Goal: Task Accomplishment & Management: Complete application form

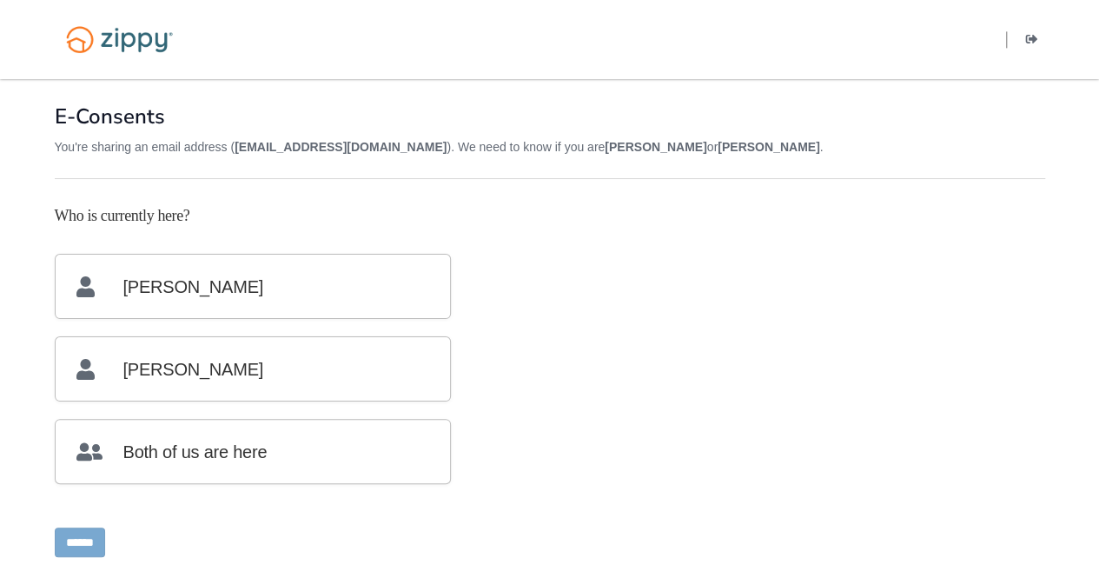
click at [311, 456] on p "Both of us are here" at bounding box center [252, 450] width 353 height 63
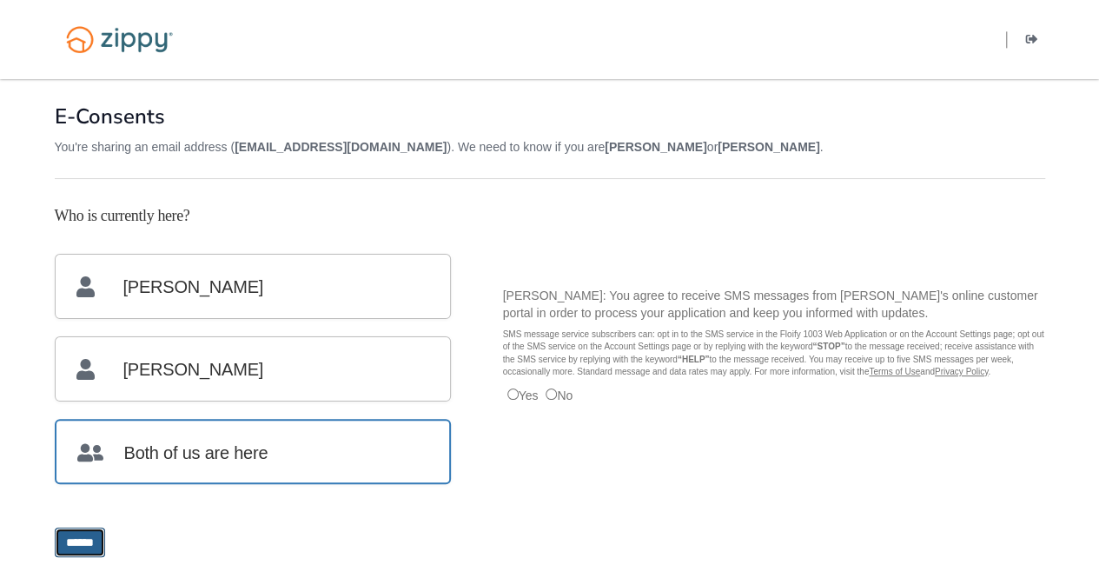
click at [99, 540] on input "******" at bounding box center [80, 542] width 50 height 30
type input "**********"
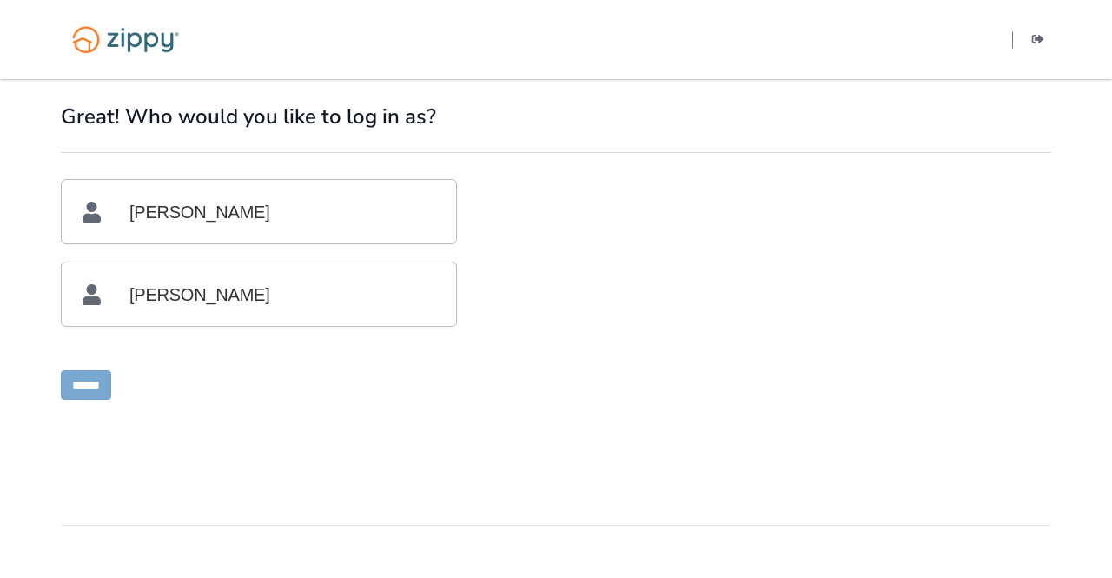
click at [339, 220] on p "[PERSON_NAME]" at bounding box center [259, 211] width 353 height 63
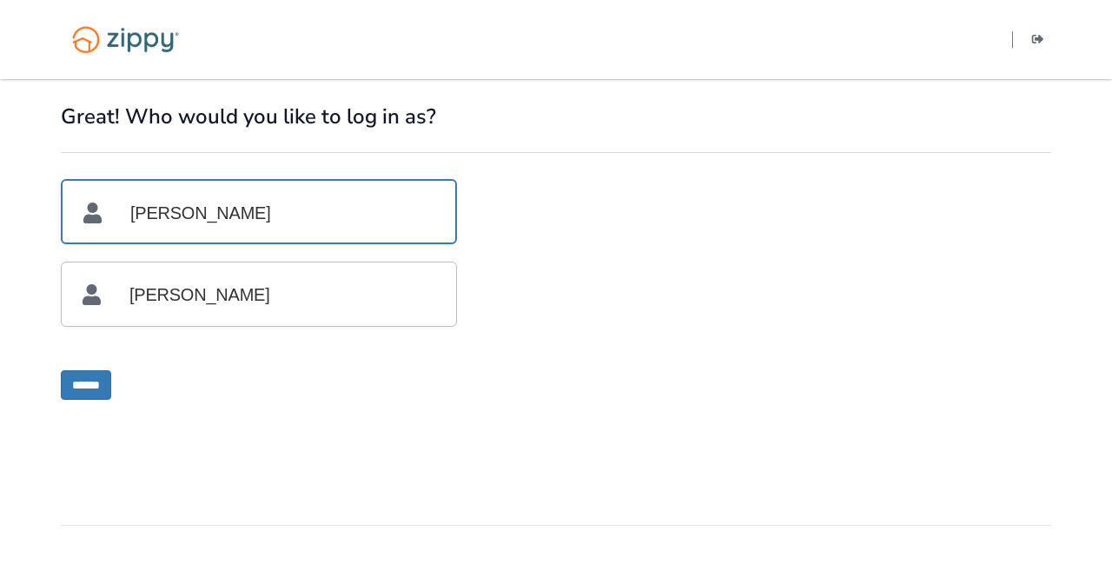
click at [278, 298] on p "[PERSON_NAME]" at bounding box center [259, 293] width 353 height 63
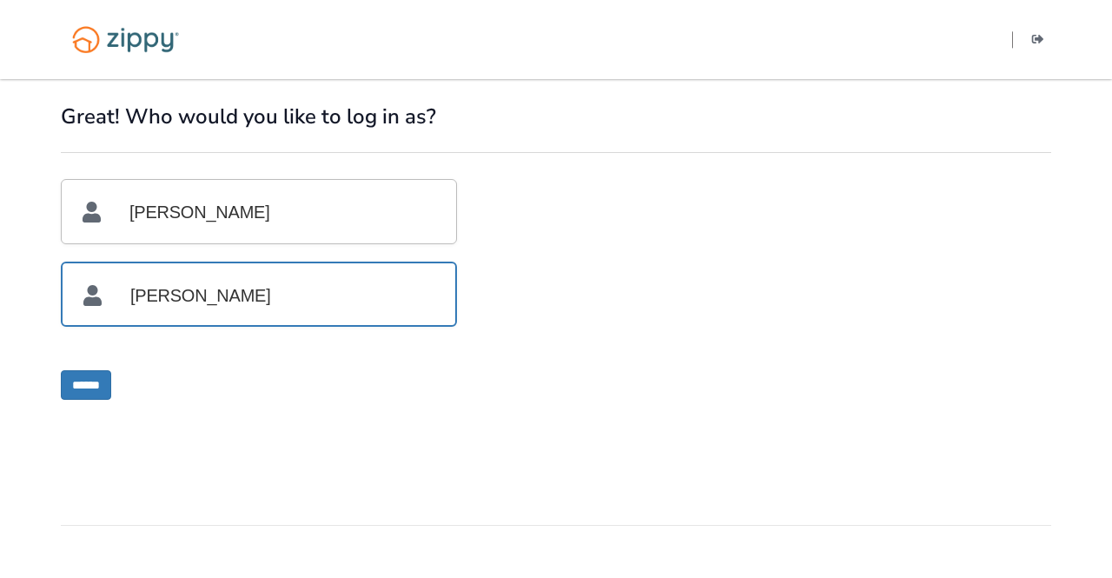
click at [252, 214] on p "[PERSON_NAME]" at bounding box center [259, 211] width 353 height 63
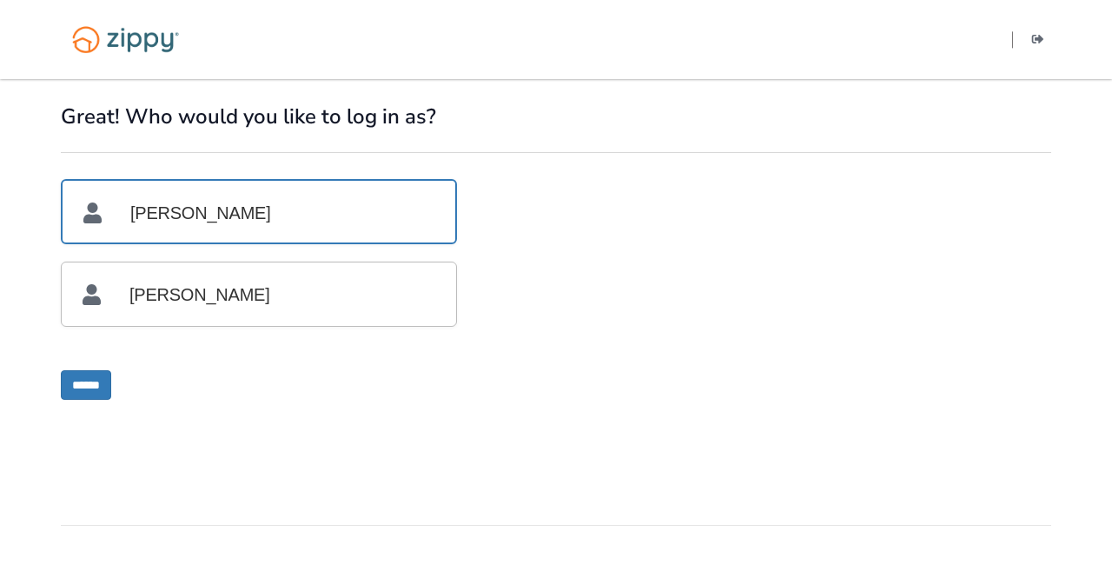
click at [243, 291] on p "[PERSON_NAME]" at bounding box center [259, 293] width 353 height 63
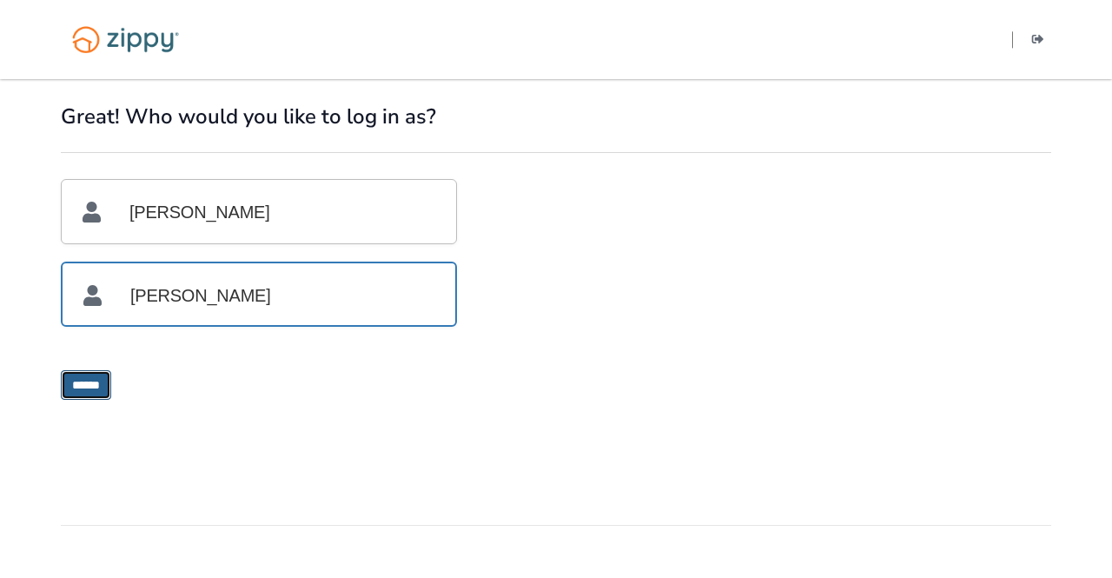
click at [89, 387] on input "******" at bounding box center [86, 385] width 50 height 30
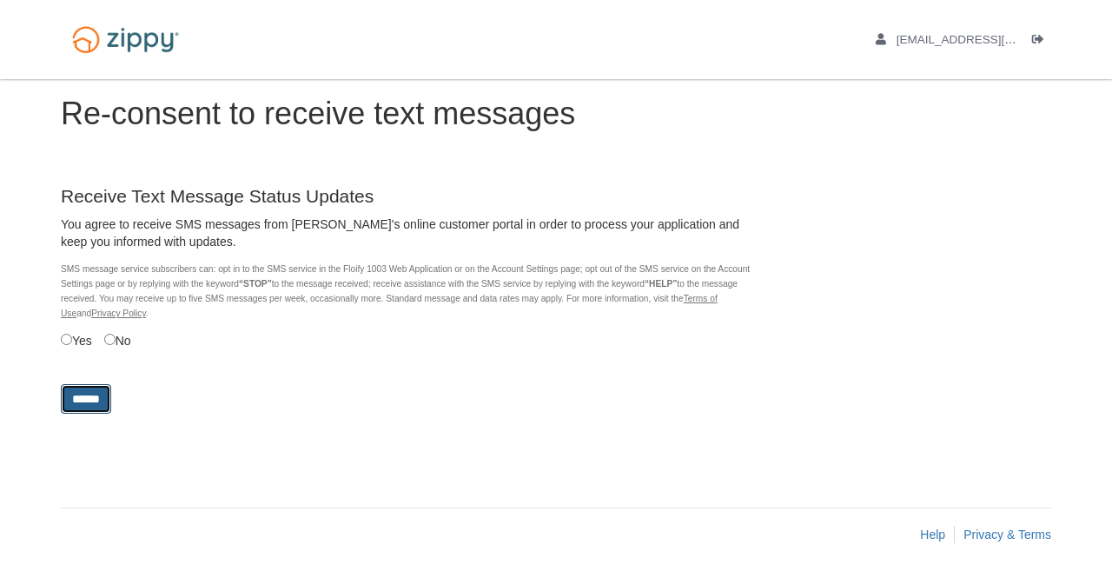
click at [92, 401] on input "******" at bounding box center [86, 399] width 50 height 30
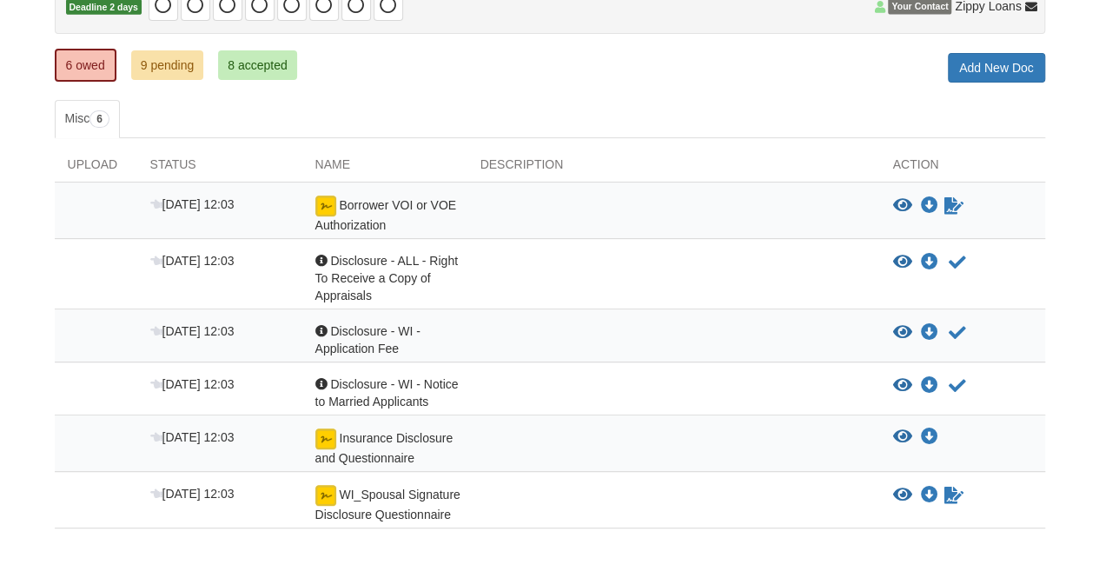
scroll to position [204, 0]
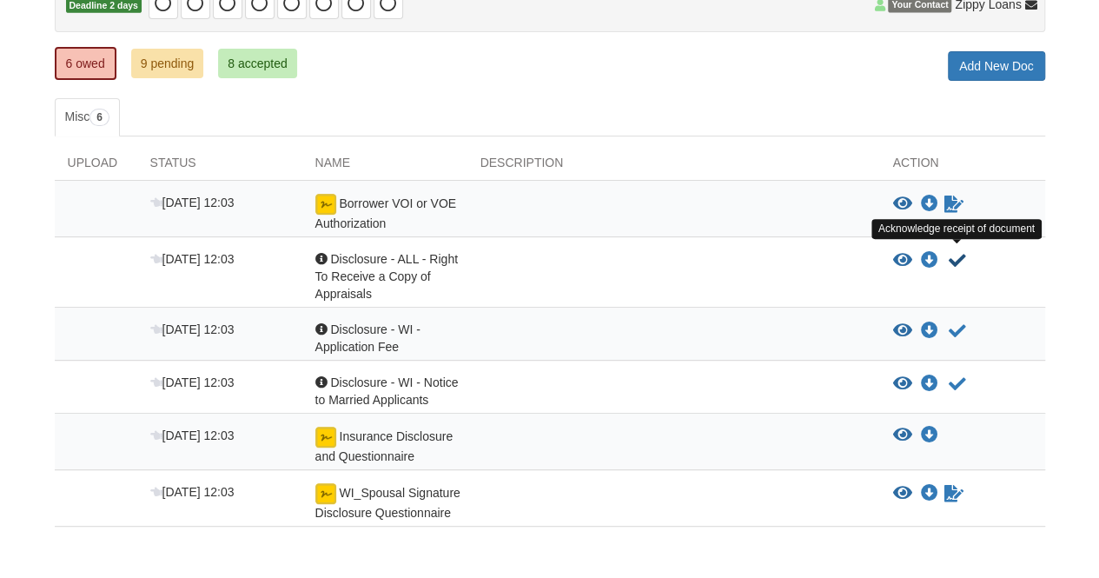
drag, startPoint x: 961, startPoint y: 251, endPoint x: 1033, endPoint y: 276, distance: 76.4
click at [1033, 276] on div "View document View document Download doc Download doc Acknowledge receipt of do…" at bounding box center [962, 276] width 165 height 52
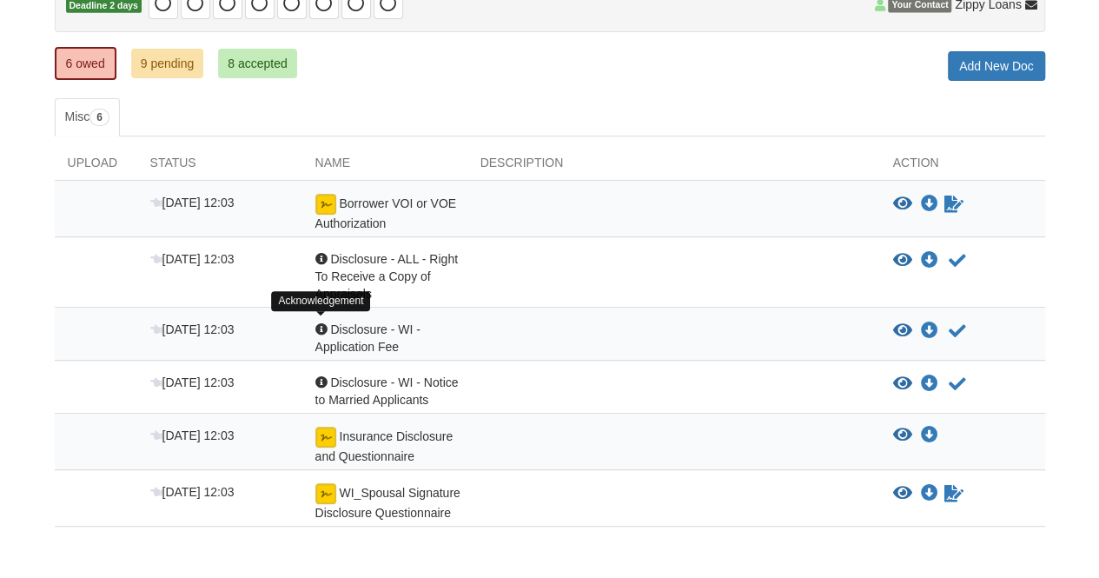
click at [318, 324] on div at bounding box center [321, 329] width 12 height 12
click at [319, 326] on div at bounding box center [321, 329] width 12 height 12
click at [895, 375] on icon "View Disclosure - WI - Notice to Married Applicants" at bounding box center [902, 383] width 19 height 17
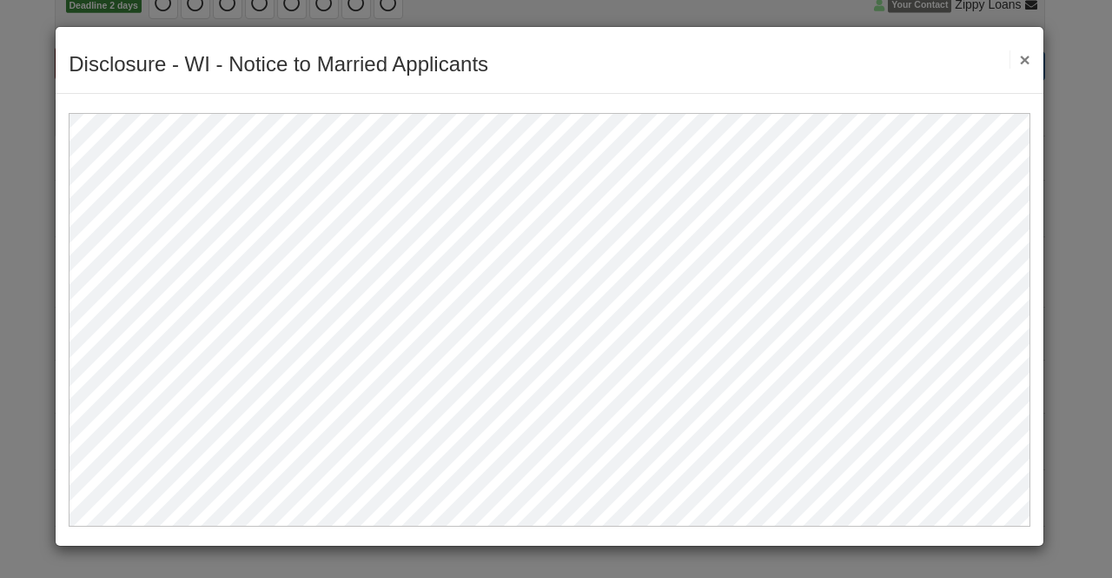
click at [1020, 56] on button "×" at bounding box center [1019, 59] width 20 height 18
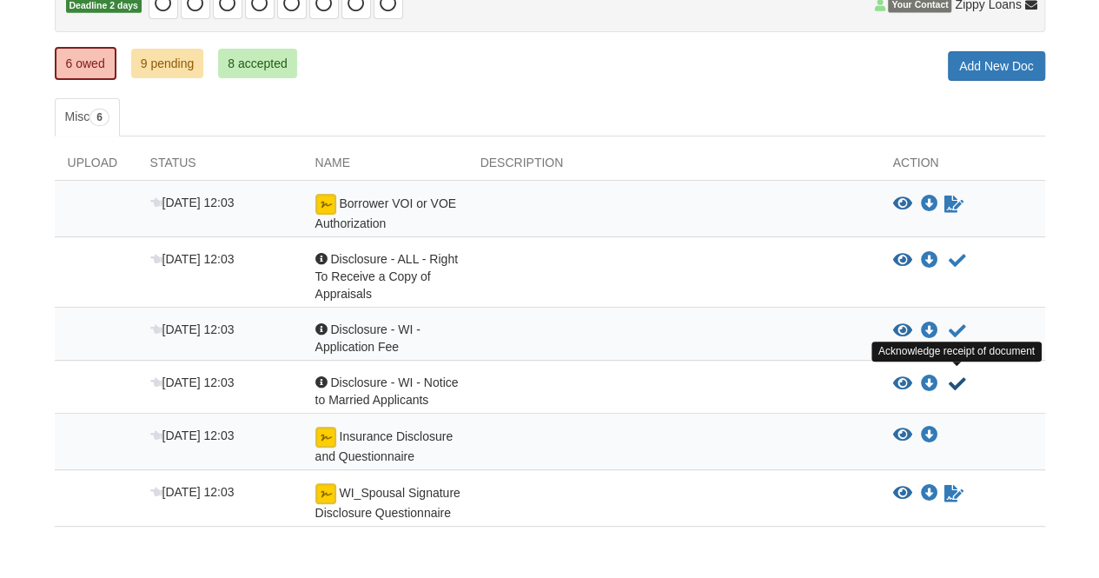
click at [949, 381] on icon "Acknowledge receipt of document" at bounding box center [956, 383] width 17 height 17
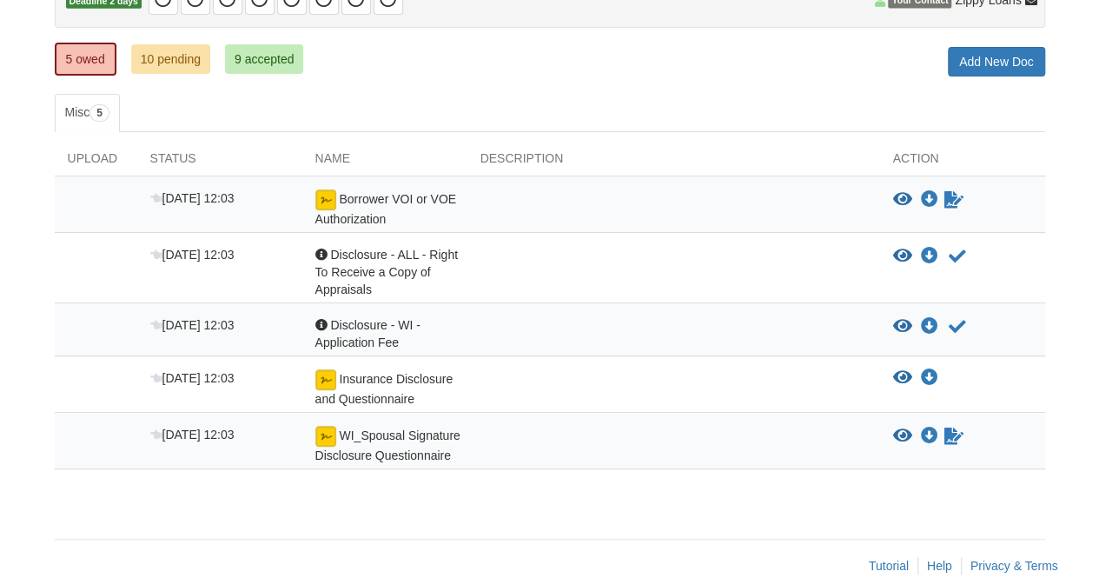
scroll to position [209, 0]
click at [953, 198] on icon "Sign Form" at bounding box center [953, 198] width 19 height 17
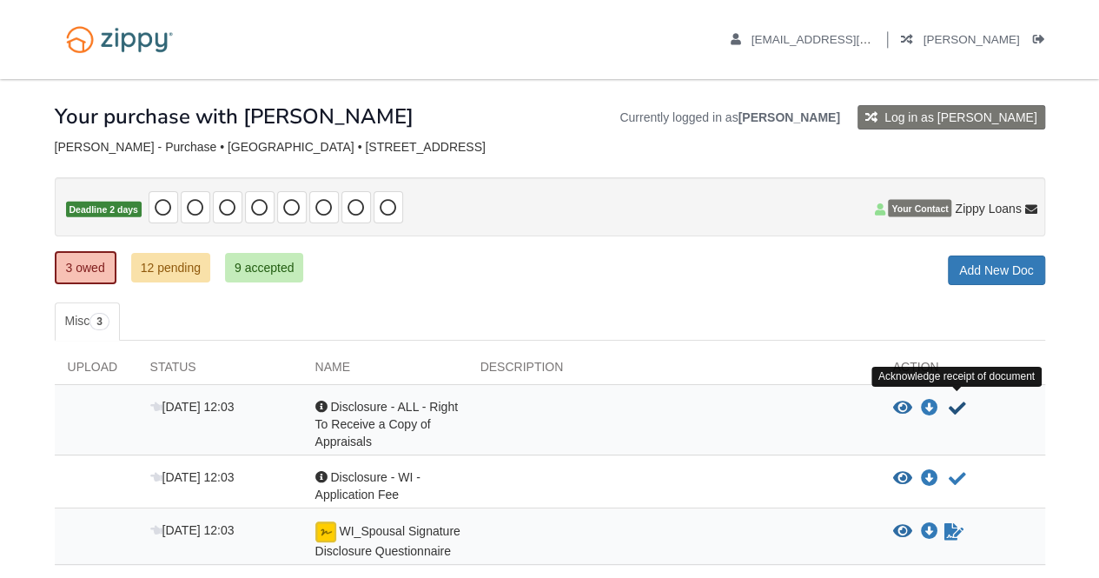
click at [957, 400] on icon "Acknowledge receipt of document" at bounding box center [956, 408] width 17 height 17
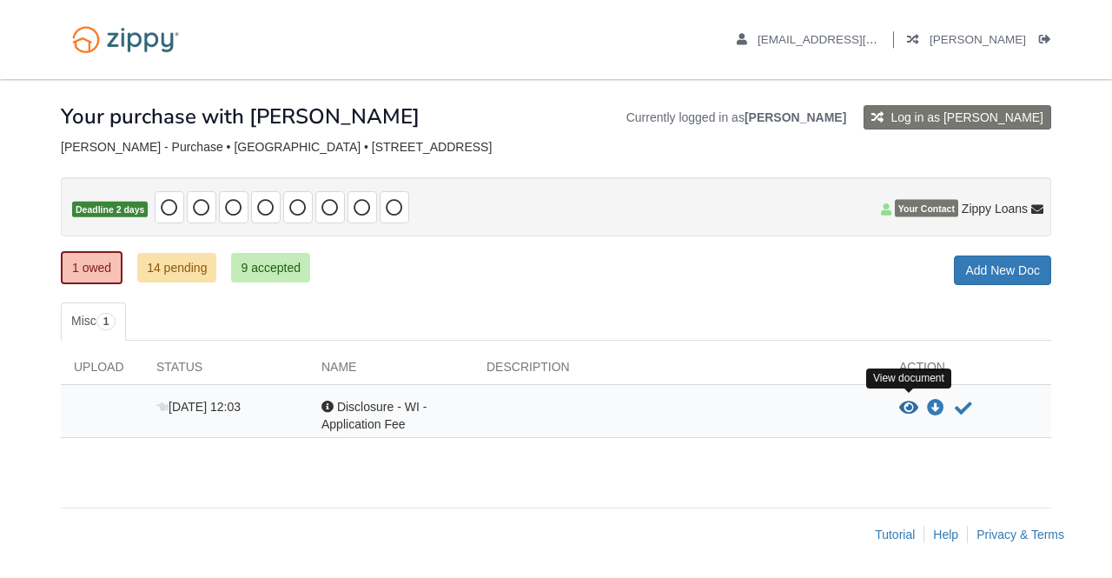
click at [907, 405] on icon "View Disclosure - WI - Application Fee" at bounding box center [908, 408] width 19 height 17
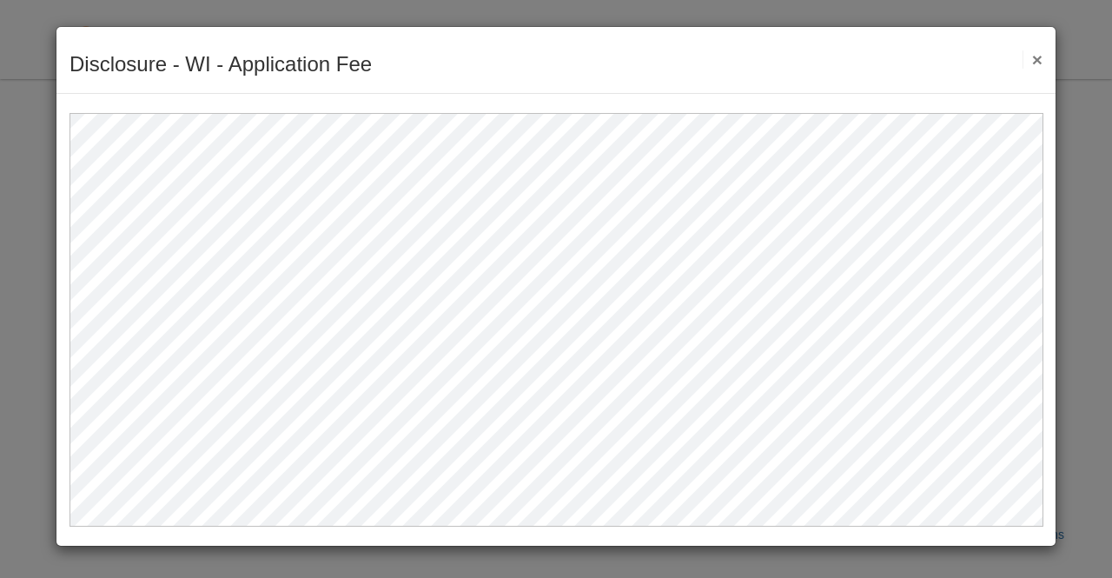
click at [1033, 58] on button "×" at bounding box center [1032, 59] width 20 height 18
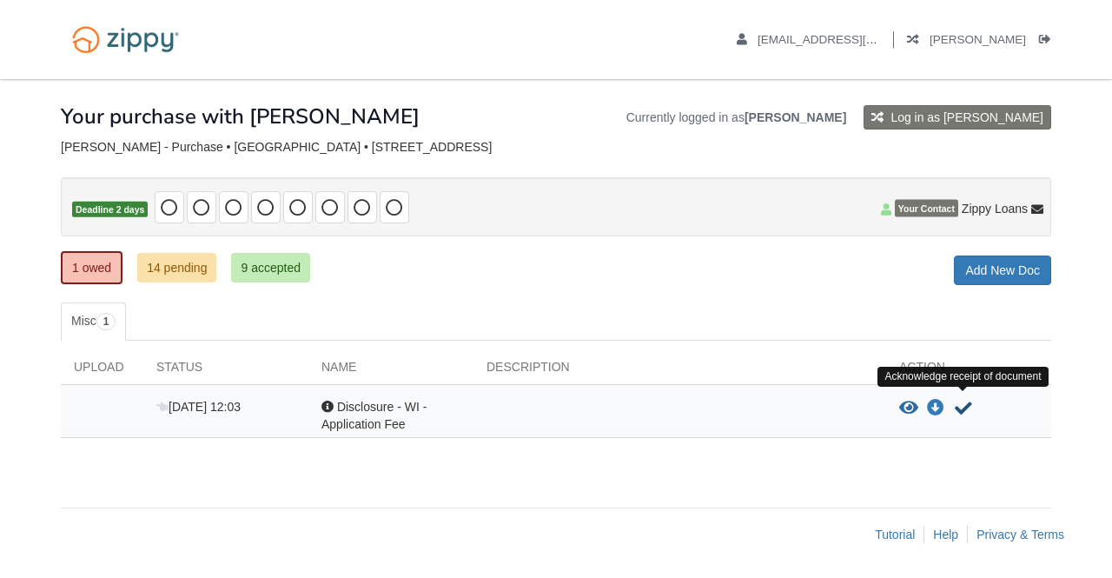
click at [959, 402] on icon "Acknowledge receipt of document" at bounding box center [962, 408] width 17 height 17
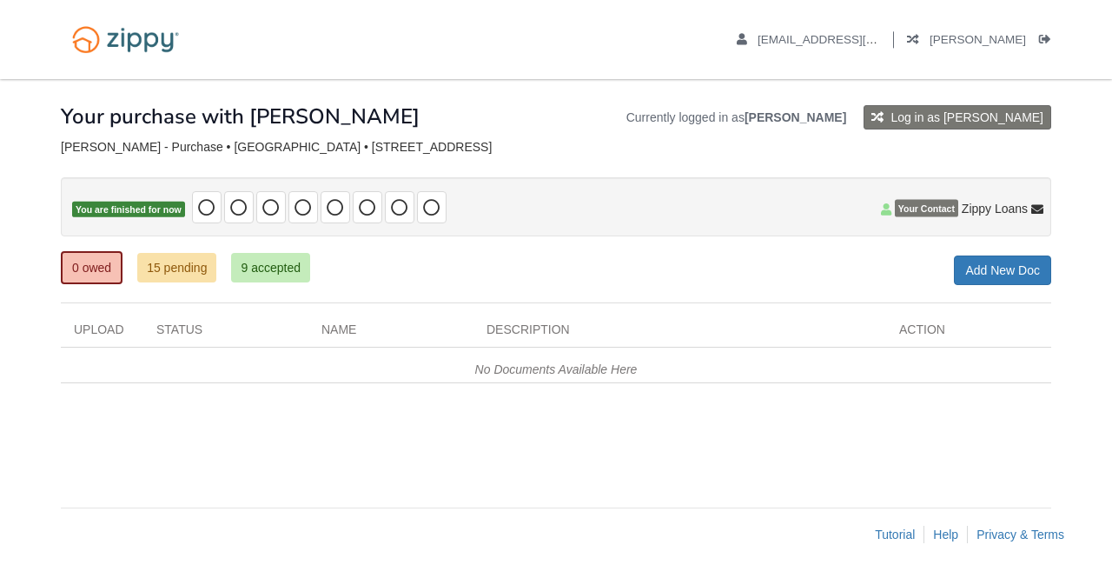
click at [883, 116] on icon "submit" at bounding box center [877, 117] width 12 height 12
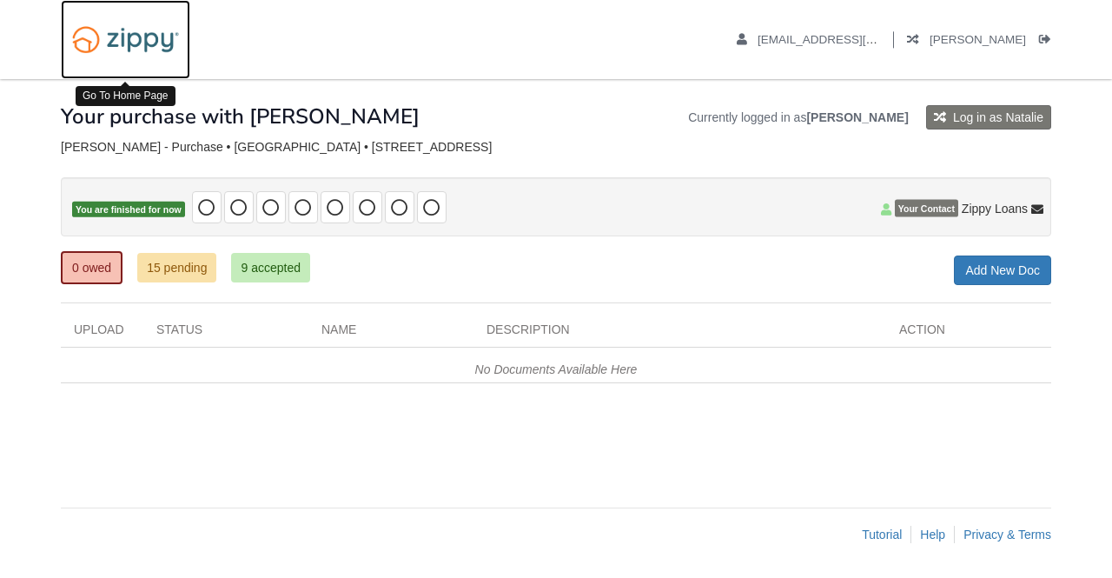
click at [148, 36] on img at bounding box center [125, 39] width 129 height 44
